Goal: Transaction & Acquisition: Purchase product/service

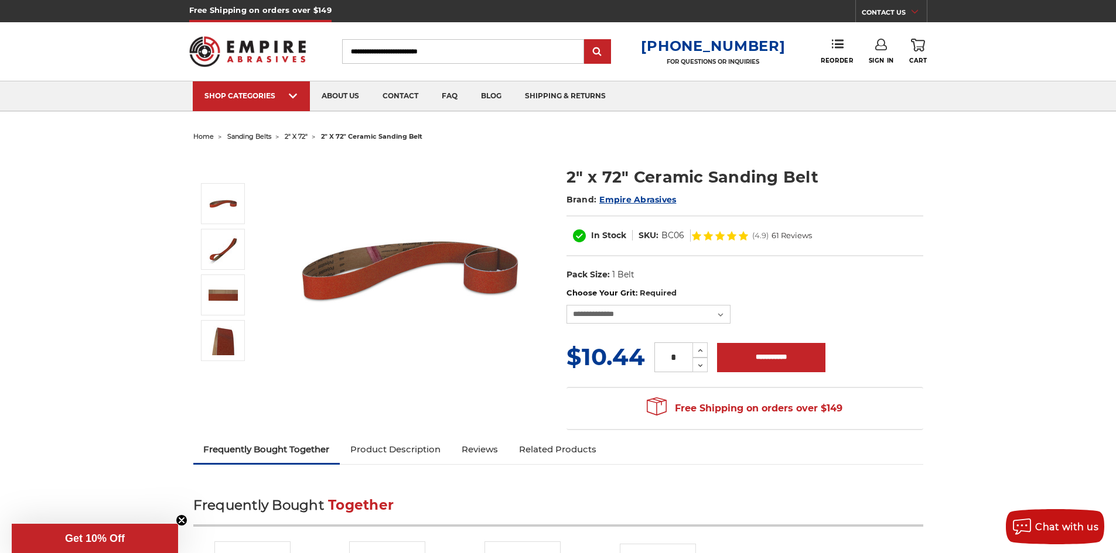
click at [302, 135] on span "2" x 72"" at bounding box center [296, 136] width 23 height 8
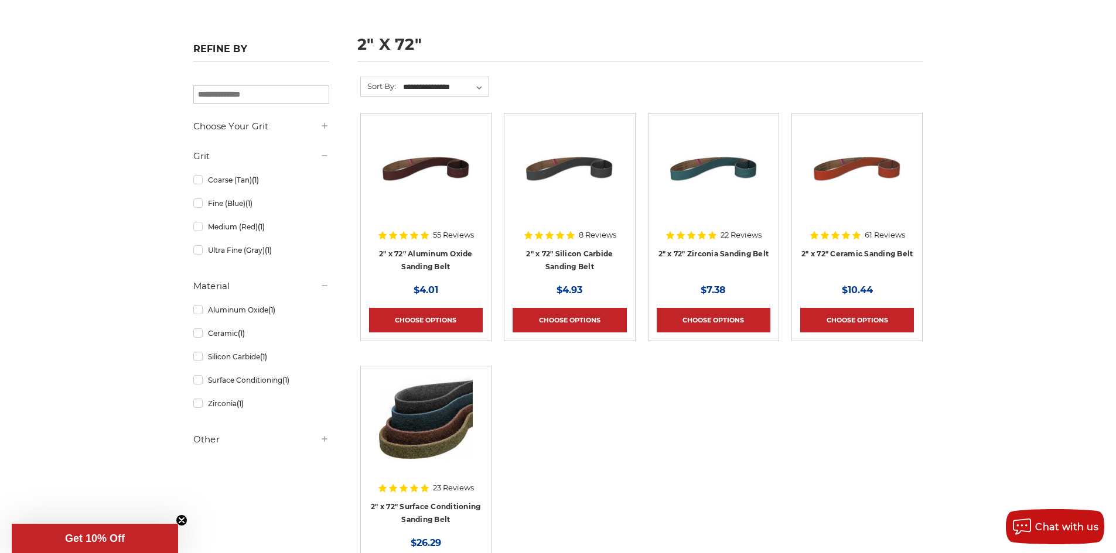
scroll to position [117, 0]
